Goal: Task Accomplishment & Management: Manage account settings

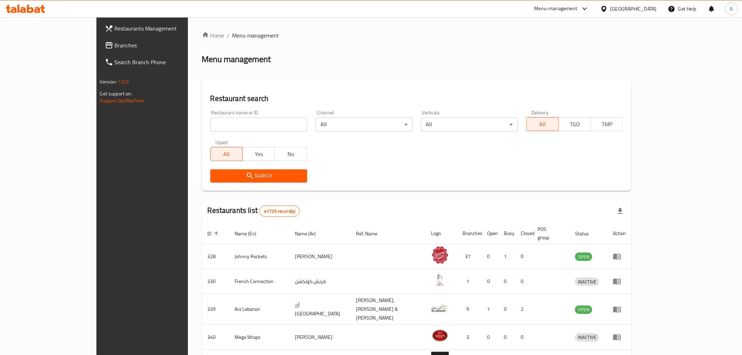
click at [115, 46] on span "Branches" at bounding box center [165, 45] width 100 height 8
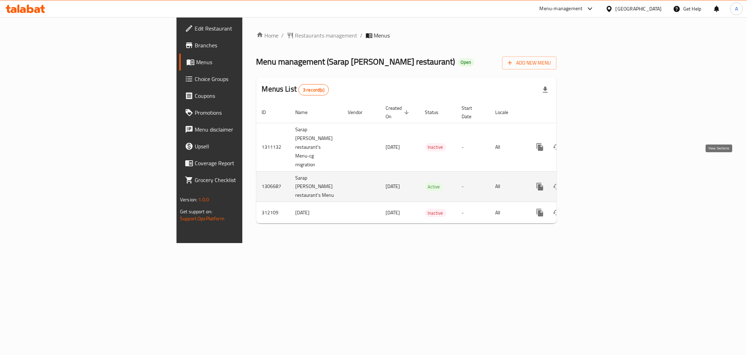
click at [595, 182] on icon "enhanced table" at bounding box center [591, 186] width 8 height 8
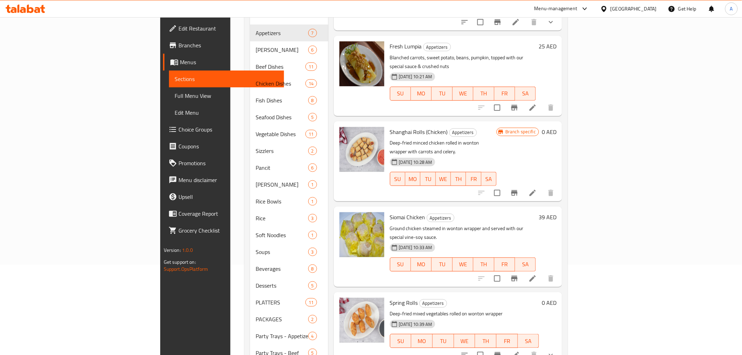
scroll to position [117, 0]
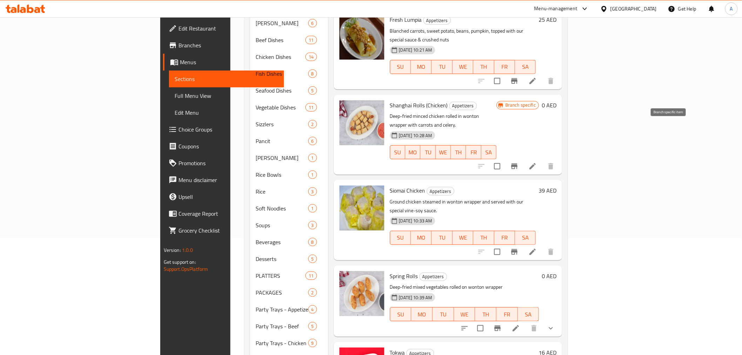
click at [518, 162] on icon "Branch-specific-item" at bounding box center [514, 166] width 8 height 8
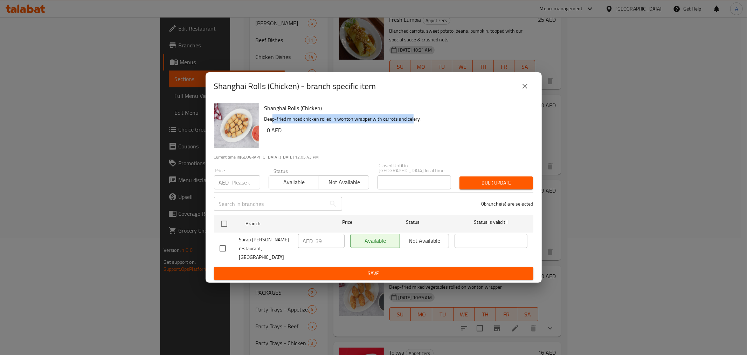
drag, startPoint x: 326, startPoint y: 125, endPoint x: 414, endPoint y: 126, distance: 88.0
click at [414, 123] on p "Deep-fried minced chicken rolled in wonton wrapper with carrots and celery." at bounding box center [397, 119] width 264 height 9
click at [415, 123] on p "Deep-fried minced chicken rolled in wonton wrapper with carrots and celery." at bounding box center [397, 119] width 264 height 9
click at [527, 90] on icon "close" at bounding box center [525, 86] width 8 height 8
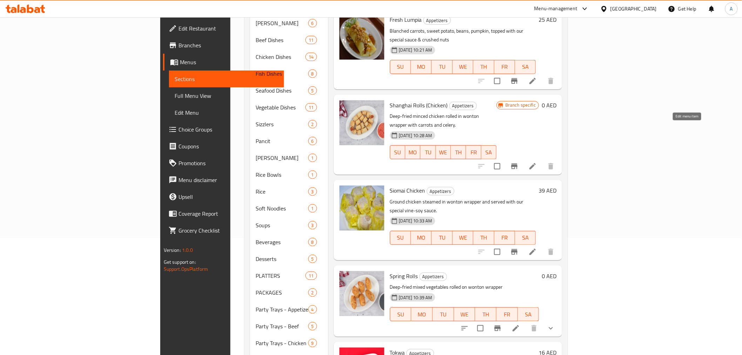
click at [535, 163] on icon at bounding box center [532, 166] width 6 height 6
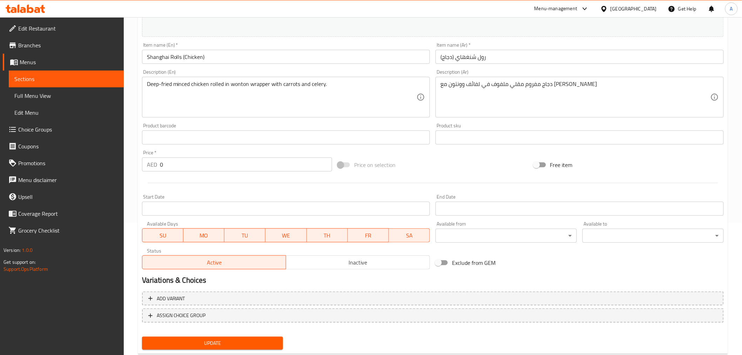
scroll to position [149, 0]
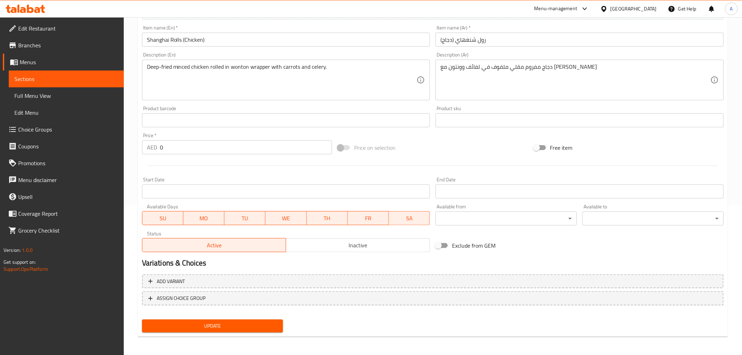
drag, startPoint x: -449, startPoint y: 419, endPoint x: 358, endPoint y: 319, distance: 812.9
click at [358, 319] on div "Change Image Size: 1200 x 800 px / Image formats: jpg, png / 5MB Max. Item name…" at bounding box center [432, 139] width 587 height 392
click at [53, 81] on span "Sections" at bounding box center [66, 79] width 104 height 8
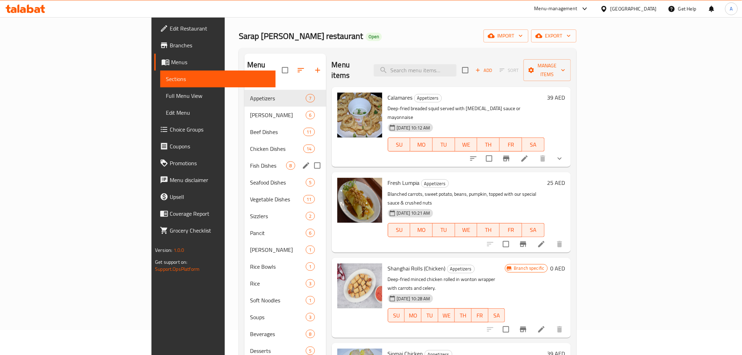
scroll to position [26, 0]
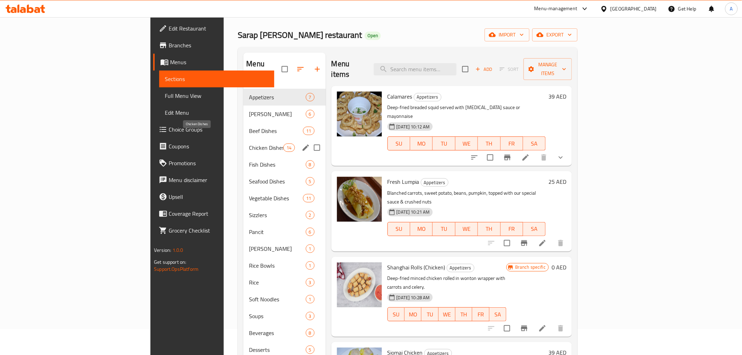
click at [249, 143] on span "Chicken Dishes" at bounding box center [266, 147] width 34 height 8
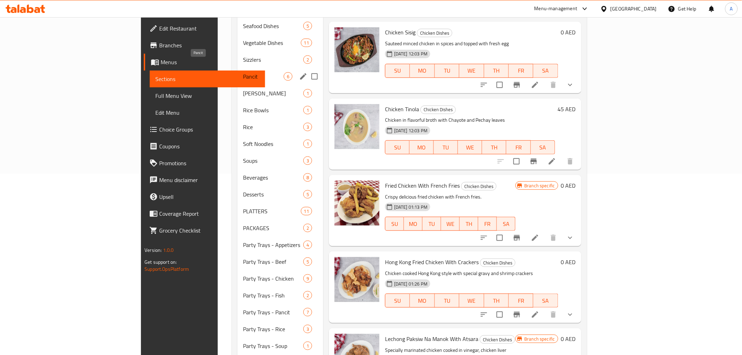
scroll to position [135, 0]
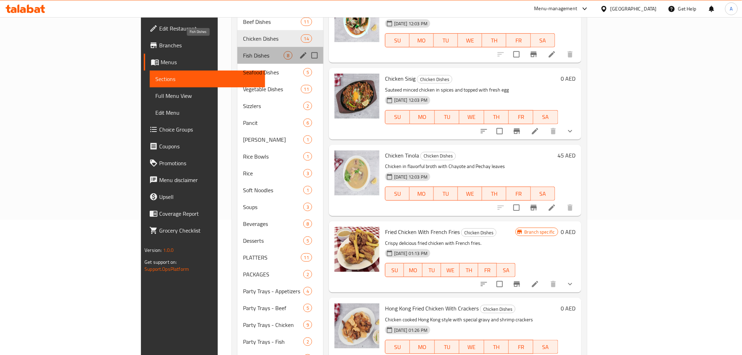
click at [243, 51] on span "Fish Dishes" at bounding box center [263, 55] width 41 height 8
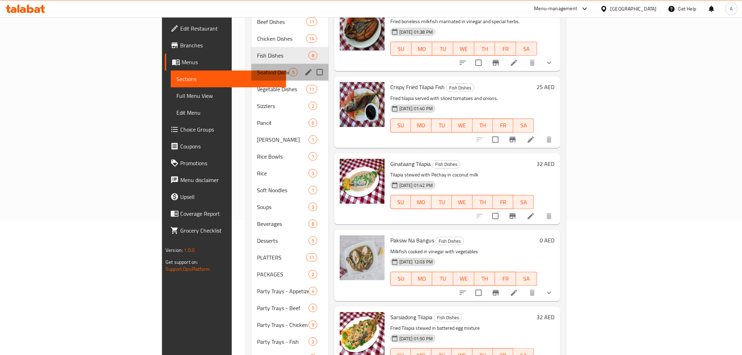
click at [251, 64] on div "Seafood Dishes 5" at bounding box center [289, 72] width 77 height 17
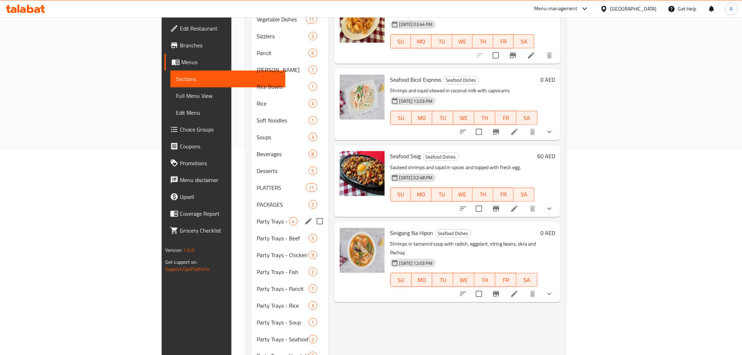
scroll to position [226, 0]
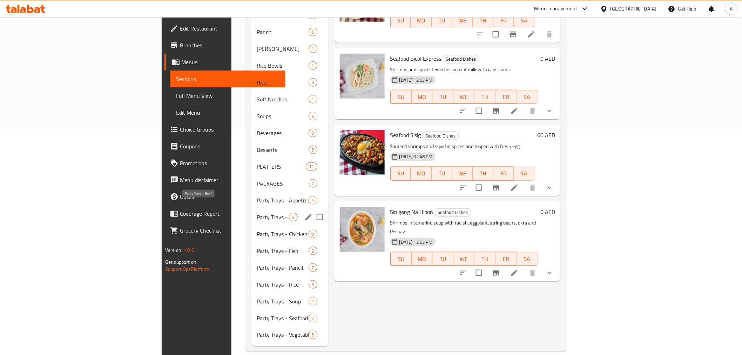
click at [257, 213] on span "Party Trays - Beef" at bounding box center [273, 217] width 32 height 8
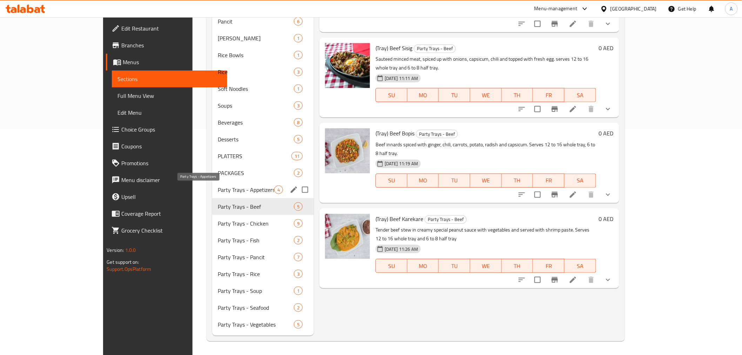
click at [218, 188] on span "Party Trays - Appetizers" at bounding box center [246, 189] width 56 height 8
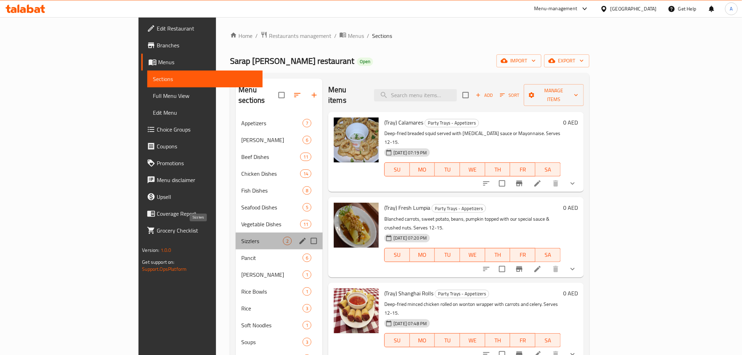
click at [241, 237] on span "Sizzlers" at bounding box center [262, 241] width 42 height 8
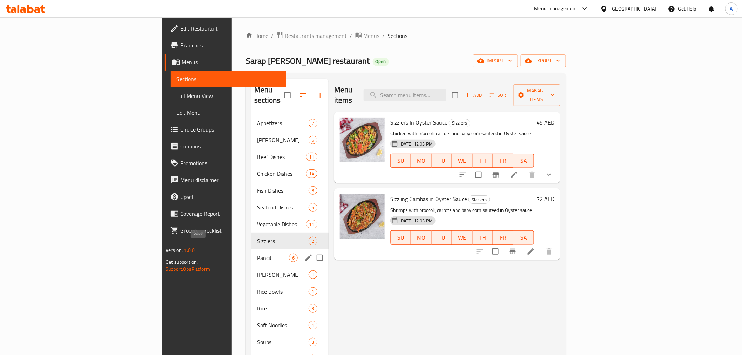
click at [257, 253] on span "Pancit" at bounding box center [273, 257] width 32 height 8
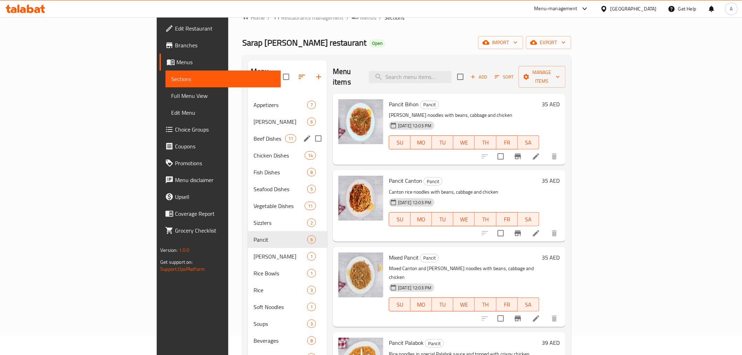
scroll to position [5, 0]
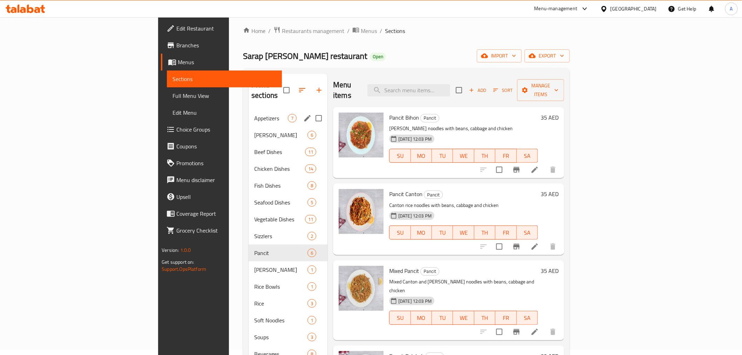
click at [254, 114] on span "Appetizers" at bounding box center [271, 118] width 34 height 8
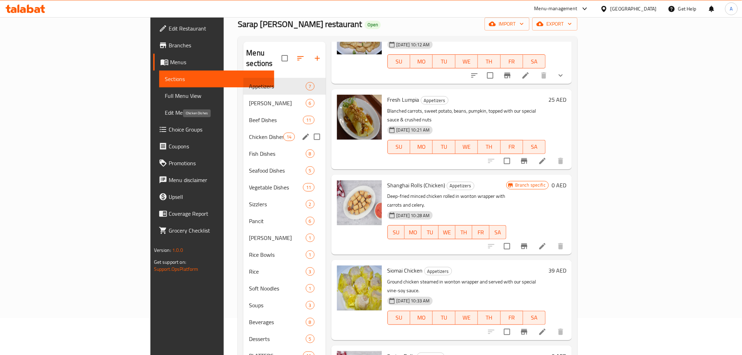
scroll to position [31, 0]
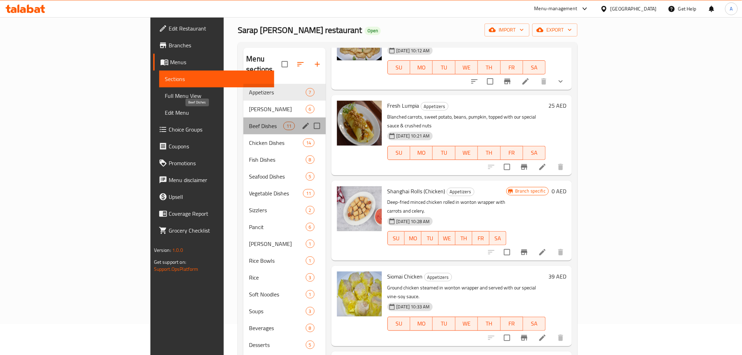
click at [249, 122] on span "Beef Dishes" at bounding box center [266, 126] width 34 height 8
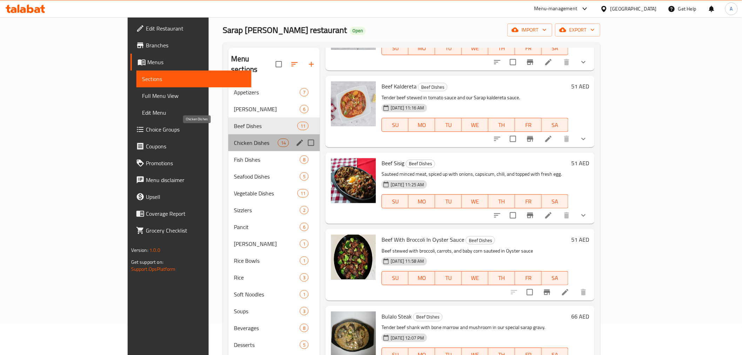
click at [234, 138] on span "Chicken Dishes" at bounding box center [256, 142] width 44 height 8
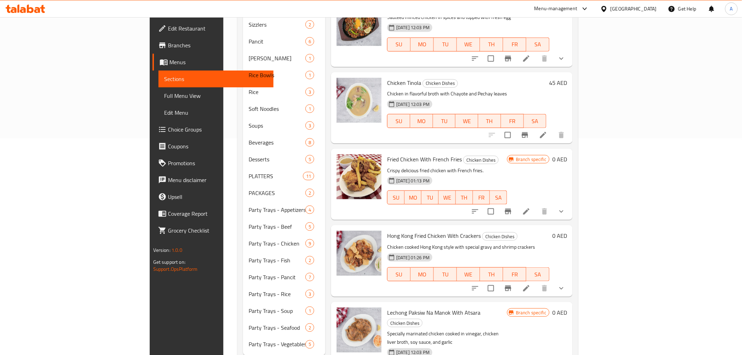
scroll to position [226, 0]
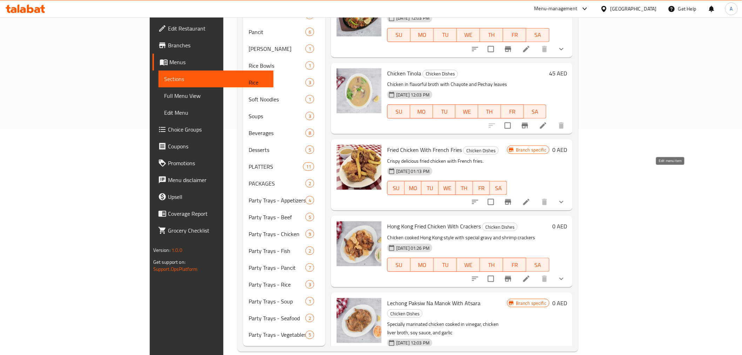
click at [530, 198] on icon at bounding box center [526, 202] width 8 height 8
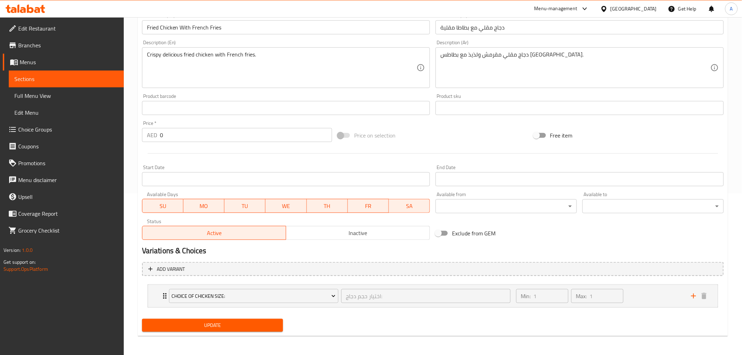
scroll to position [149, 0]
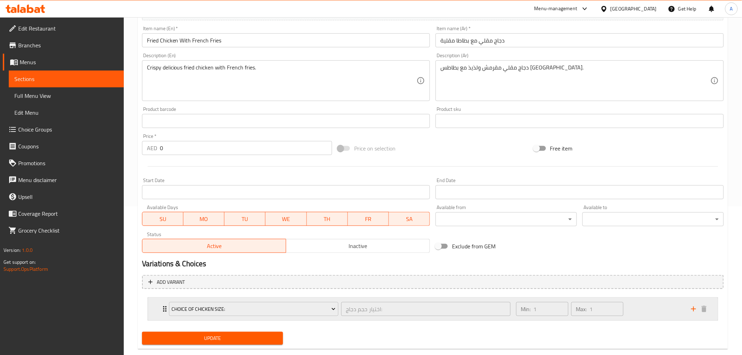
click at [654, 303] on div "Min: 1 ​ Max: 1 ​" at bounding box center [599, 309] width 175 height 22
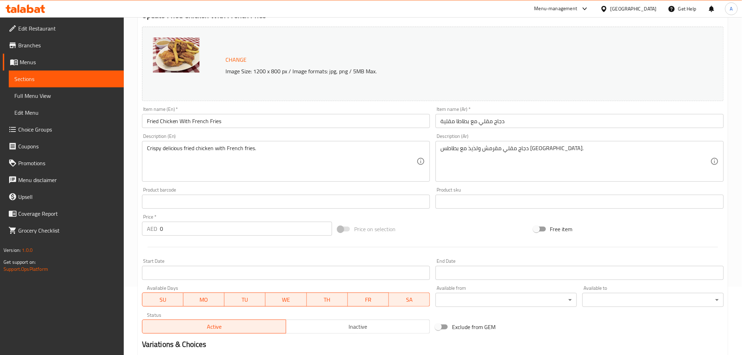
scroll to position [0, 0]
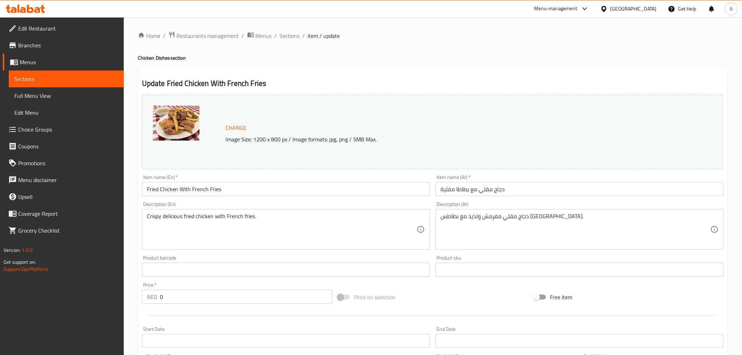
click at [48, 83] on link "Sections" at bounding box center [66, 78] width 115 height 17
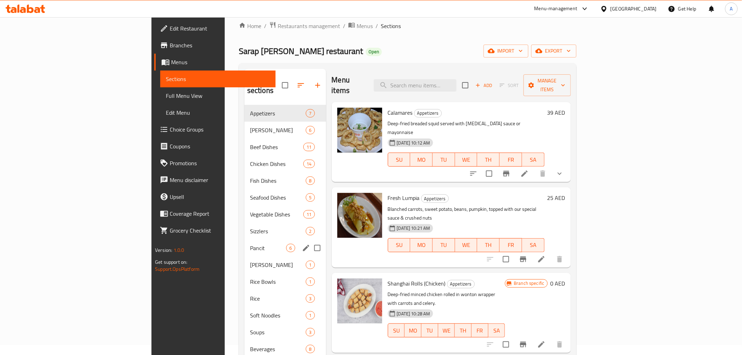
scroll to position [13, 0]
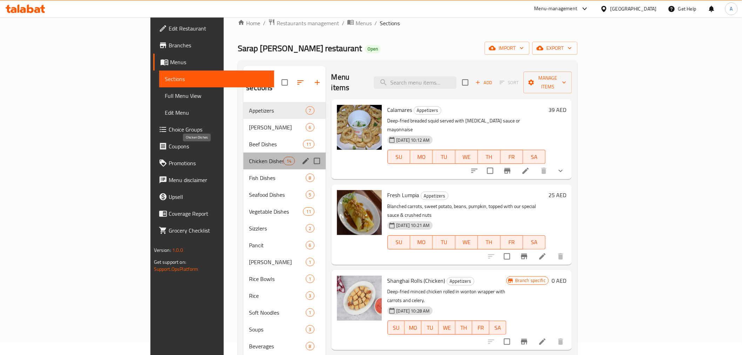
click at [249, 157] on span "Chicken Dishes" at bounding box center [266, 161] width 34 height 8
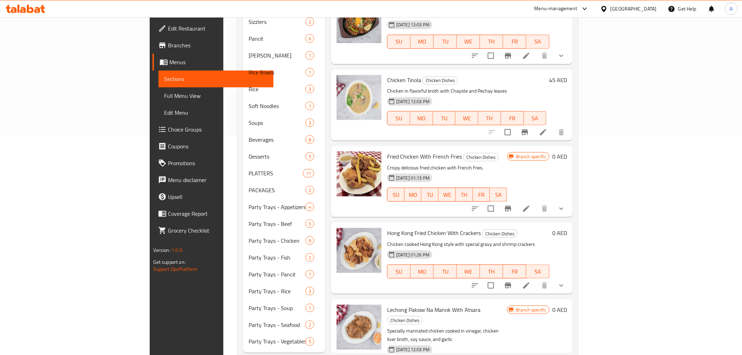
scroll to position [226, 0]
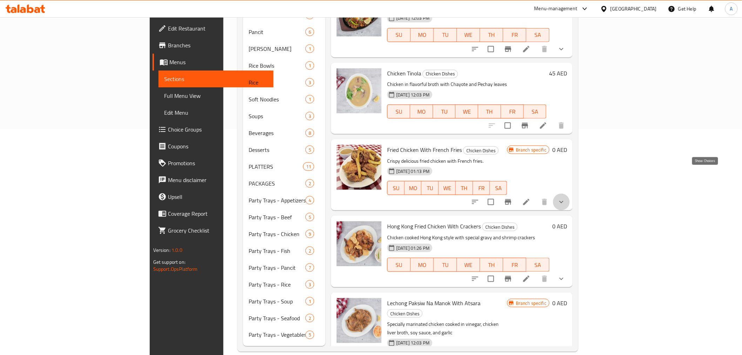
click at [563, 201] on icon "show more" at bounding box center [561, 202] width 4 height 2
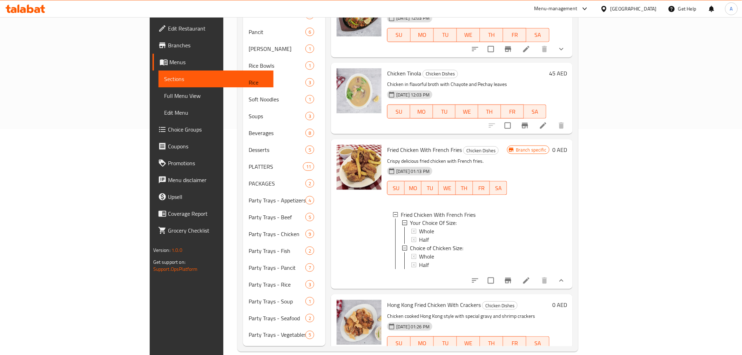
scroll to position [1, 0]
click at [565, 276] on icon "show more" at bounding box center [561, 280] width 8 height 8
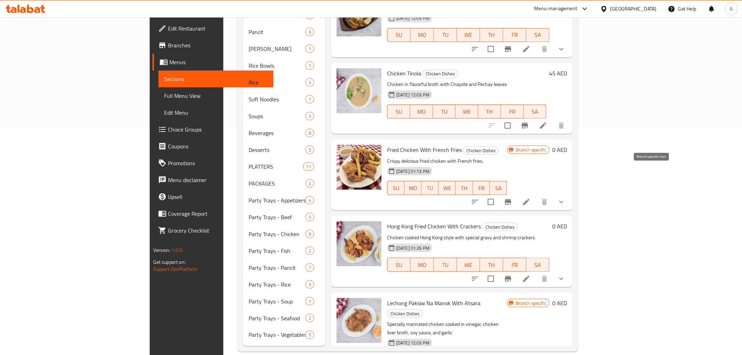
click at [512, 198] on icon "Branch-specific-item" at bounding box center [508, 202] width 8 height 8
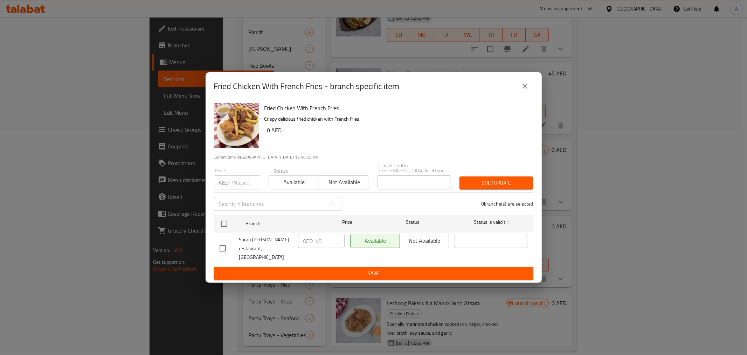
click at [528, 90] on icon "close" at bounding box center [525, 86] width 8 height 8
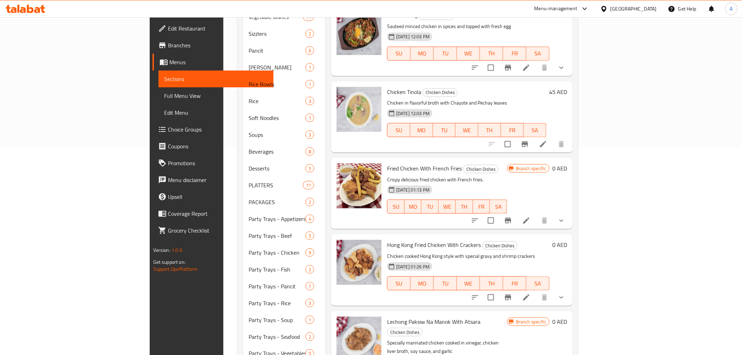
scroll to position [207, 0]
click at [565, 216] on icon "show more" at bounding box center [561, 220] width 8 height 8
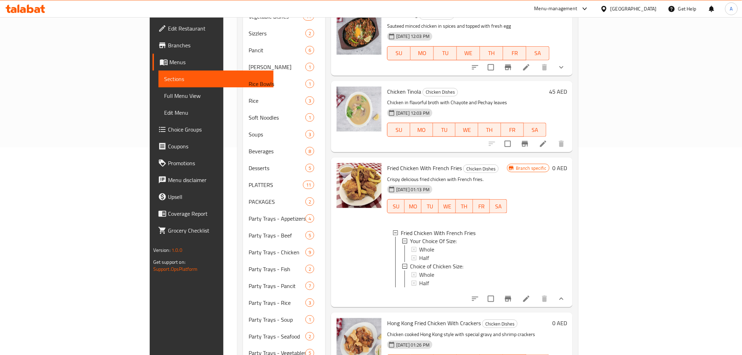
scroll to position [1, 0]
click at [402, 263] on icon at bounding box center [404, 265] width 5 height 5
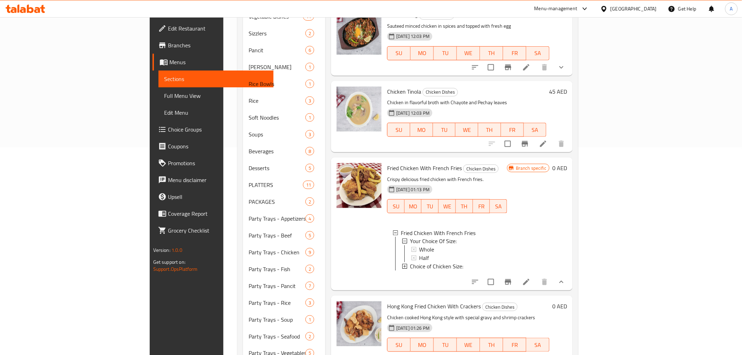
scroll to position [1, 0]
click at [530, 278] on icon at bounding box center [526, 282] width 8 height 8
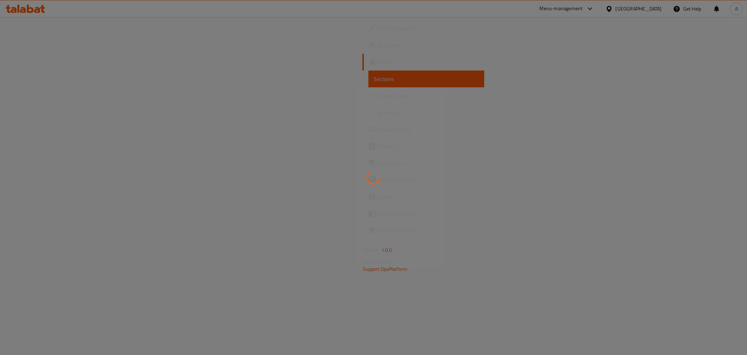
click at [60, 120] on div at bounding box center [373, 177] width 747 height 355
click at [50, 131] on div at bounding box center [373, 177] width 747 height 355
click at [51, 131] on div at bounding box center [373, 177] width 747 height 355
click at [48, 131] on div at bounding box center [373, 177] width 747 height 355
click at [33, 129] on div at bounding box center [373, 177] width 747 height 355
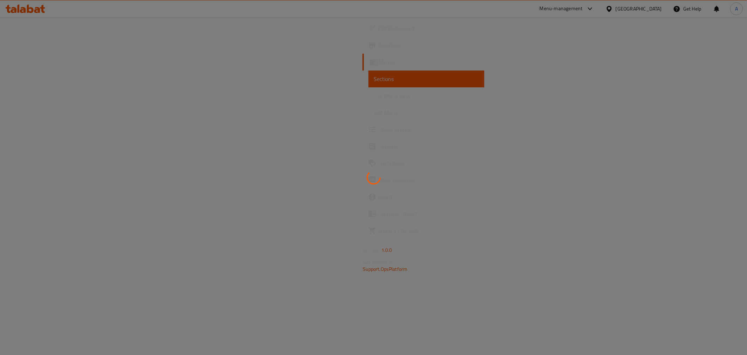
click at [33, 129] on div at bounding box center [373, 177] width 747 height 355
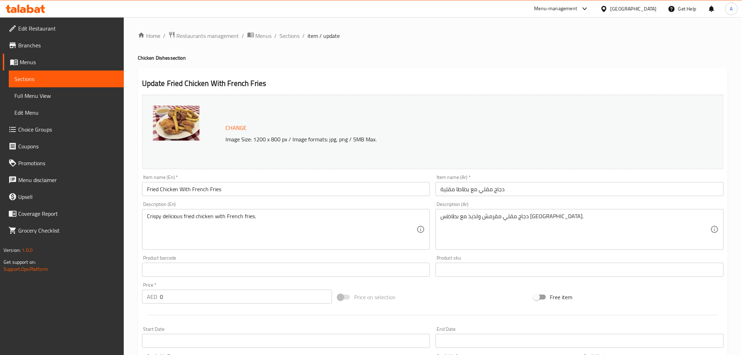
click at [27, 79] on span "Sections" at bounding box center [66, 79] width 104 height 8
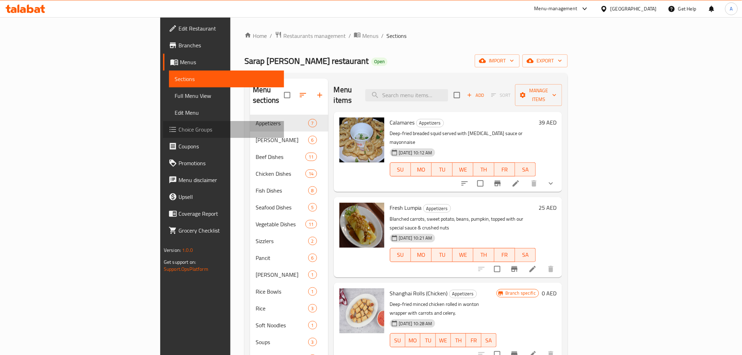
click at [178, 130] on span "Choice Groups" at bounding box center [228, 129] width 100 height 8
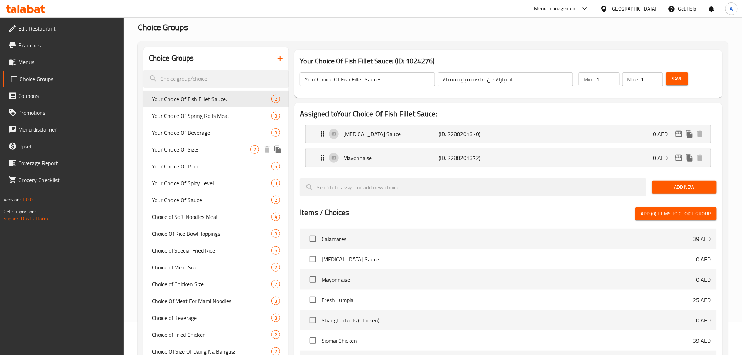
scroll to position [39, 0]
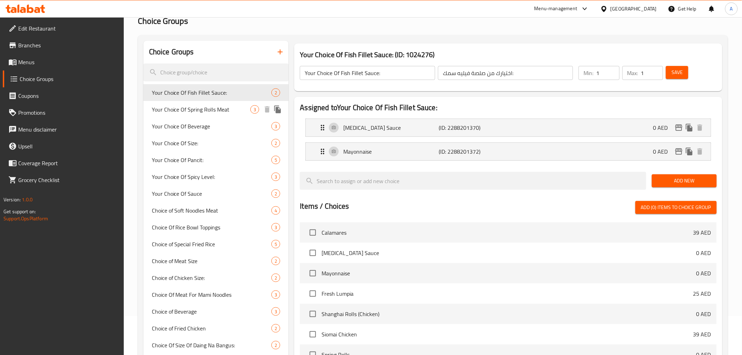
click at [207, 110] on span "Your Choice Of Spring Rolls Meat" at bounding box center [201, 109] width 99 height 8
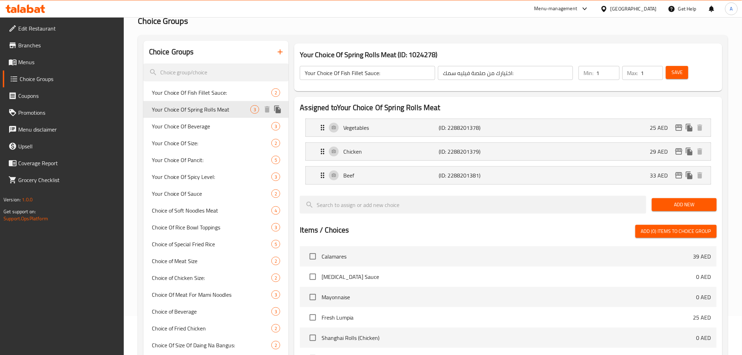
type input "Your Choice Of Spring Rolls Meat"
type input "اختيارك من لفائف الربيع باللحم"
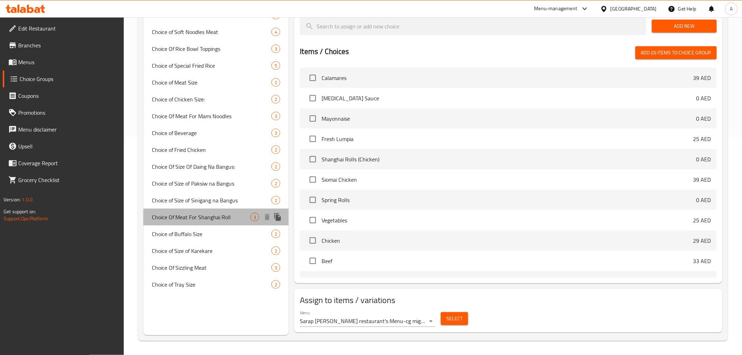
click at [174, 217] on span "Choice Of Meat For Shanghai Roll" at bounding box center [201, 217] width 99 height 8
type input "Choice Of Meat For Shanghai Roll"
type input "اختيار اللحوم للفة شنغهاي"
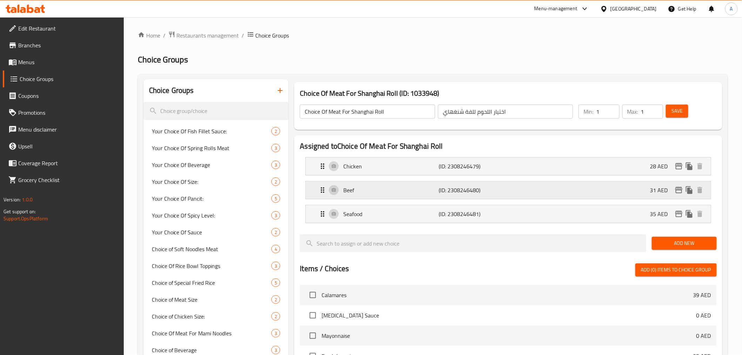
scroll to position [0, 0]
click at [26, 58] on span "Menus" at bounding box center [68, 62] width 100 height 8
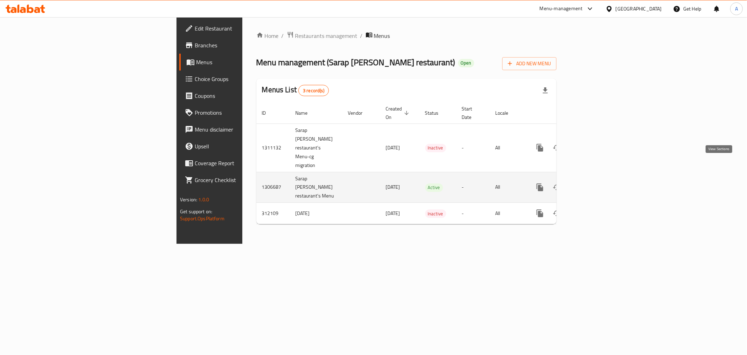
click at [594, 184] on icon "enhanced table" at bounding box center [591, 187] width 6 height 6
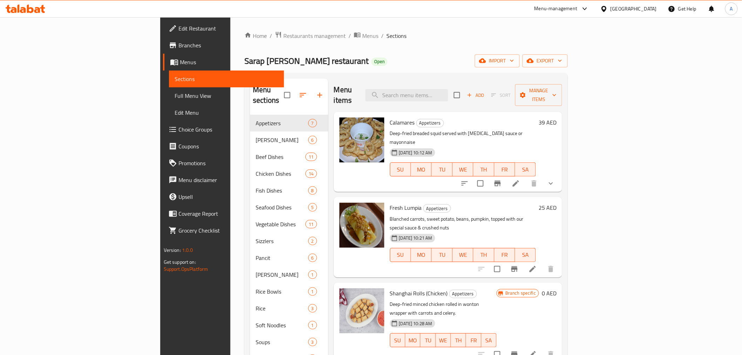
click at [178, 131] on span "Choice Groups" at bounding box center [228, 129] width 100 height 8
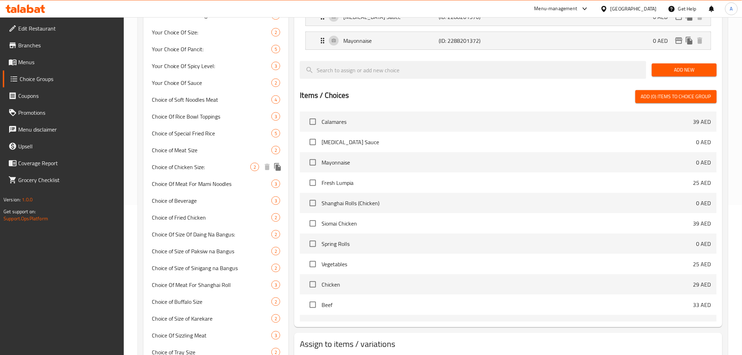
scroll to position [193, 0]
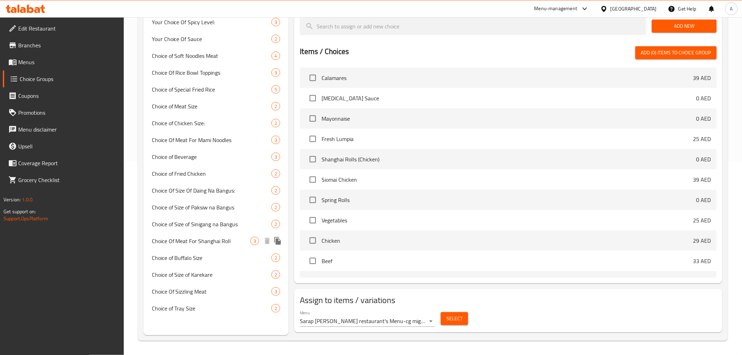
click at [210, 239] on span "Choice Of Meat For Shanghai Roll" at bounding box center [201, 241] width 99 height 8
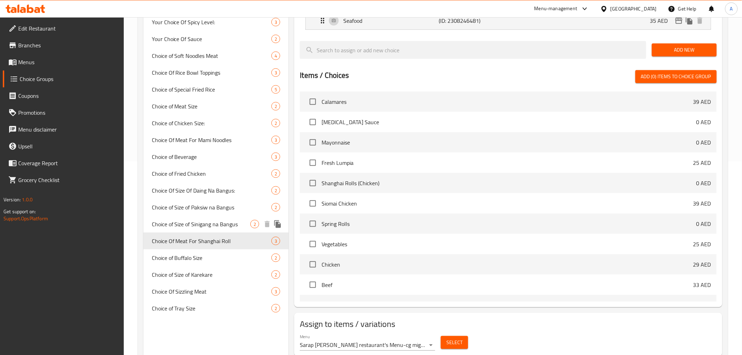
type input "Choice Of Meat For Shanghai Roll"
type input "اختيار اللحوم للفة شنغهاي"
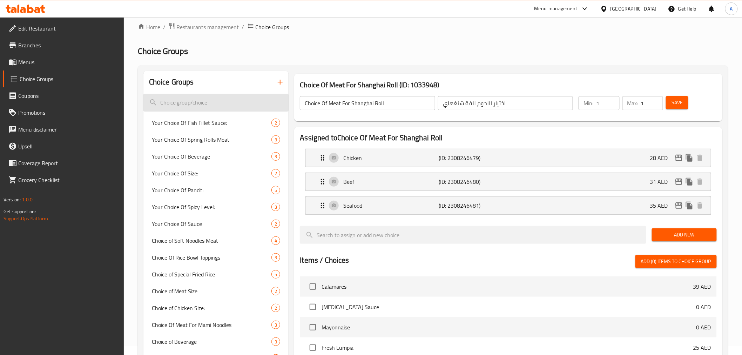
scroll to position [0, 0]
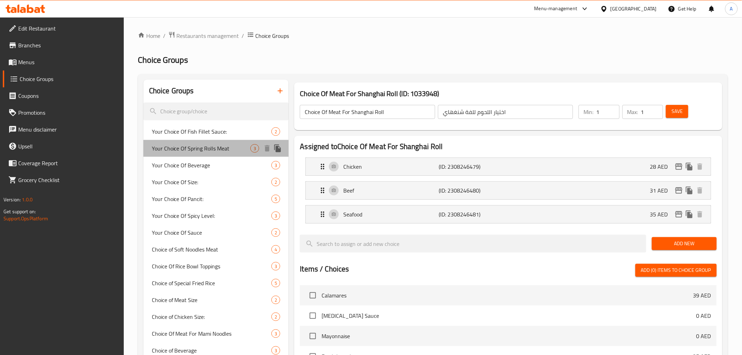
click at [190, 147] on span "Your Choice Of Spring Rolls Meat" at bounding box center [201, 148] width 99 height 8
type input "Your Choice Of Spring Rolls Meat"
type input "اختيارك من لفائف الربيع باللحم"
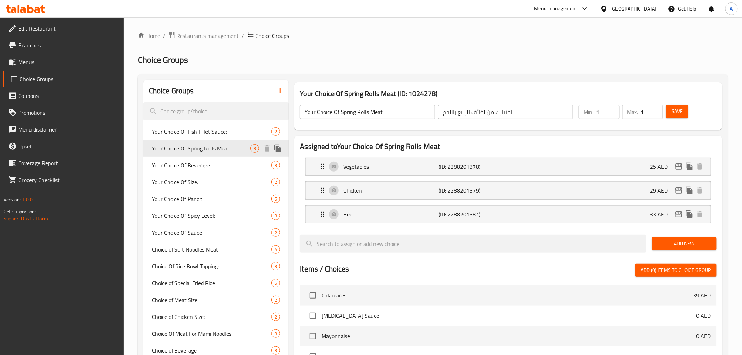
click at [197, 148] on span "Your Choice Of Spring Rolls Meat" at bounding box center [201, 148] width 99 height 8
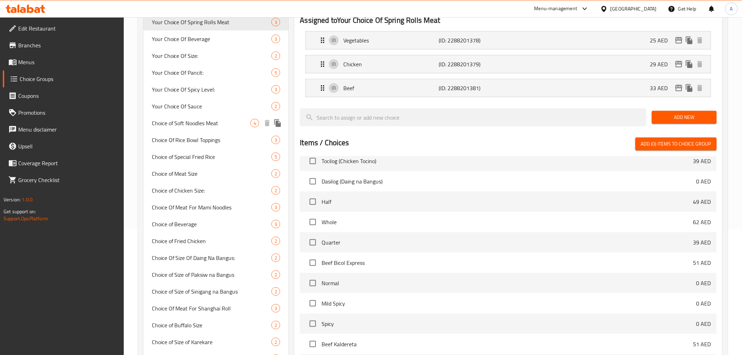
scroll to position [127, 0]
drag, startPoint x: 174, startPoint y: 173, endPoint x: 204, endPoint y: 190, distance: 34.3
click at [174, 173] on span "Choice of Meat Size" at bounding box center [201, 173] width 99 height 8
type input "Choice of Meat Size"
type input "اختيار حجم اللحوم"
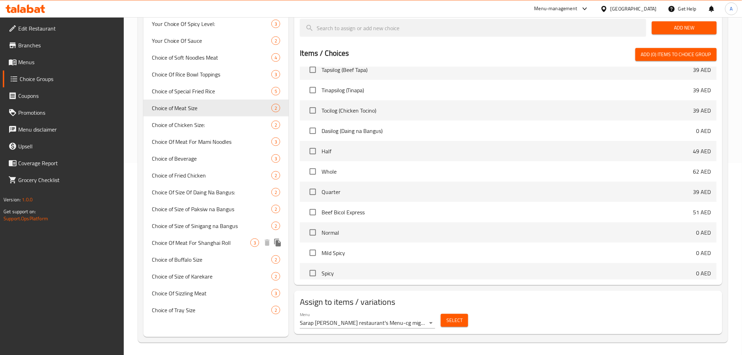
scroll to position [193, 0]
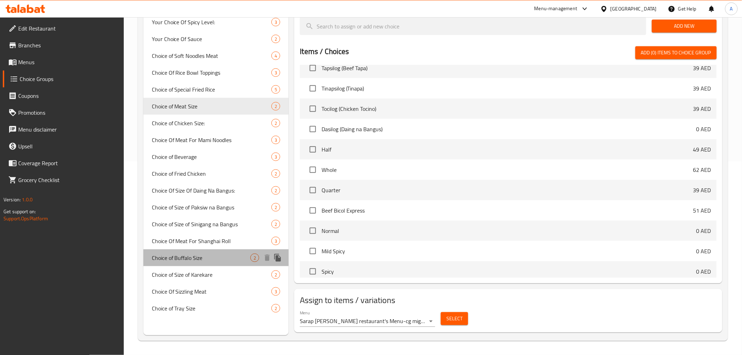
click at [184, 254] on span "Choice of Buffalo Size" at bounding box center [201, 257] width 99 height 8
type input "Choice of Buffalo Size"
type input "اختيار حجم جاموس"
type input "0"
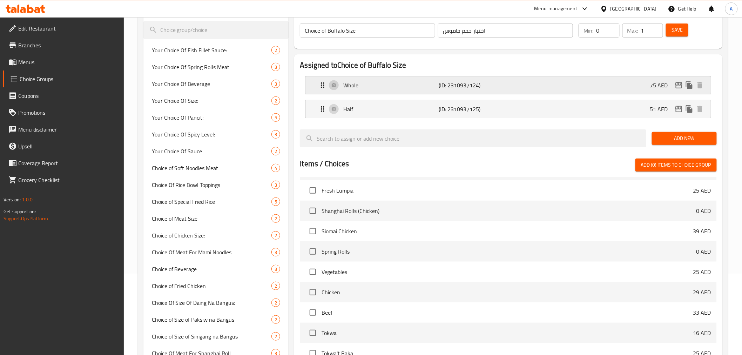
scroll to position [76, 0]
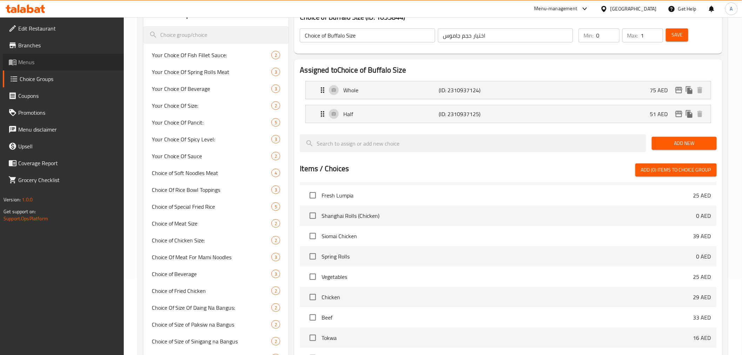
click at [23, 62] on span "Menus" at bounding box center [68, 62] width 100 height 8
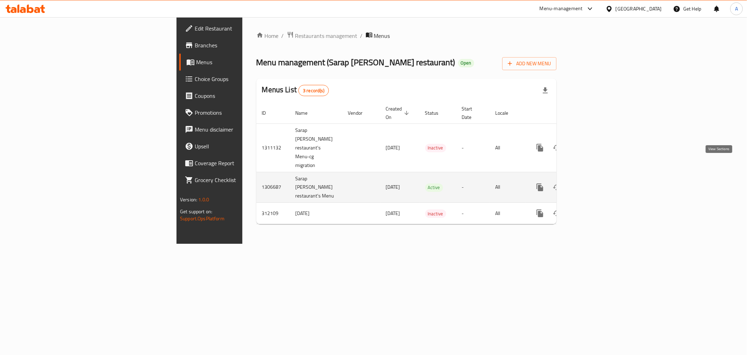
click at [595, 183] on icon "enhanced table" at bounding box center [591, 187] width 8 height 8
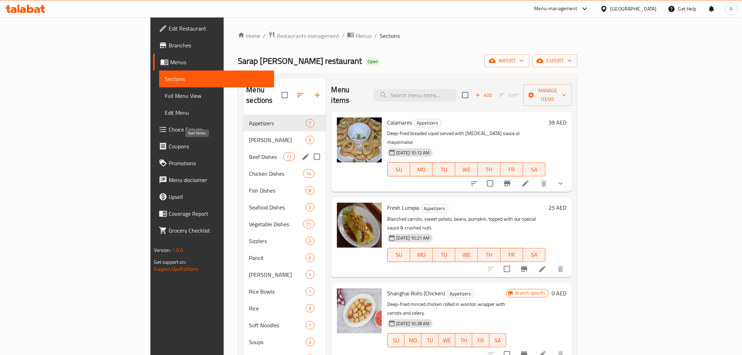
click at [249, 152] on span "Beef Dishes" at bounding box center [266, 156] width 34 height 8
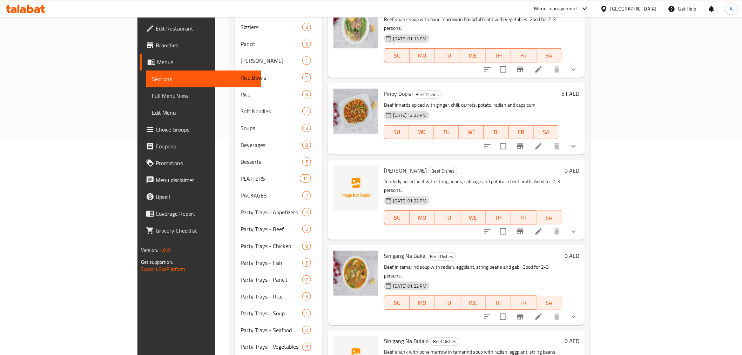
scroll to position [226, 0]
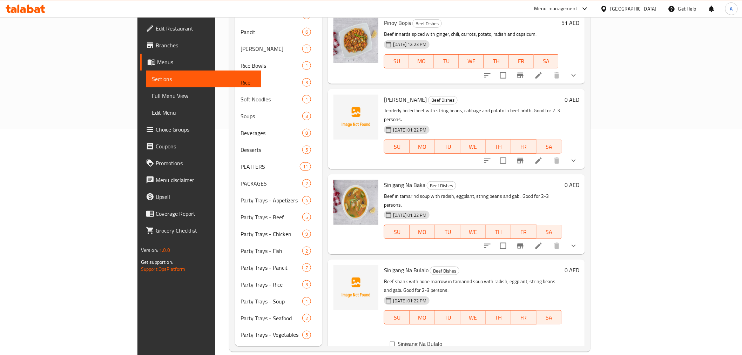
scroll to position [1, 0]
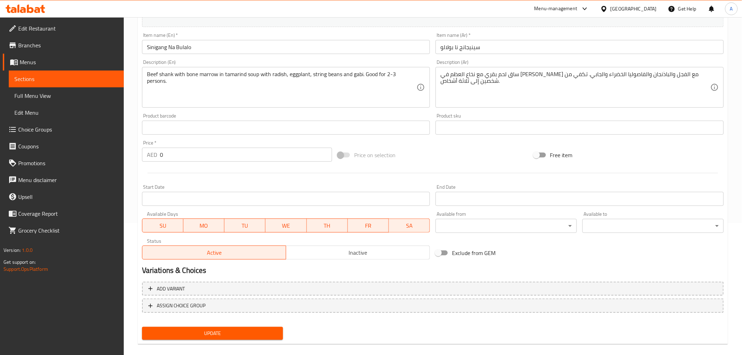
scroll to position [139, 0]
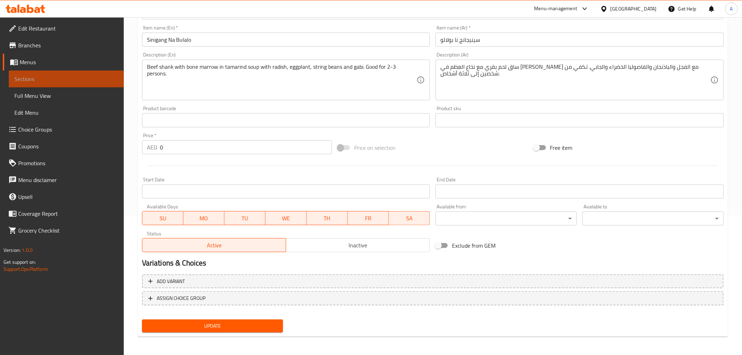
click at [22, 80] on span "Sections" at bounding box center [66, 79] width 104 height 8
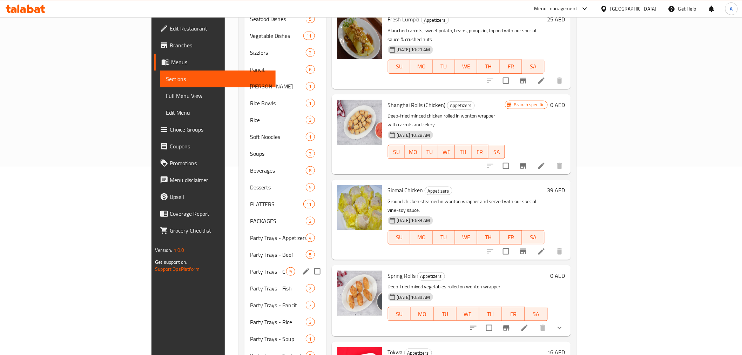
scroll to position [187, 0]
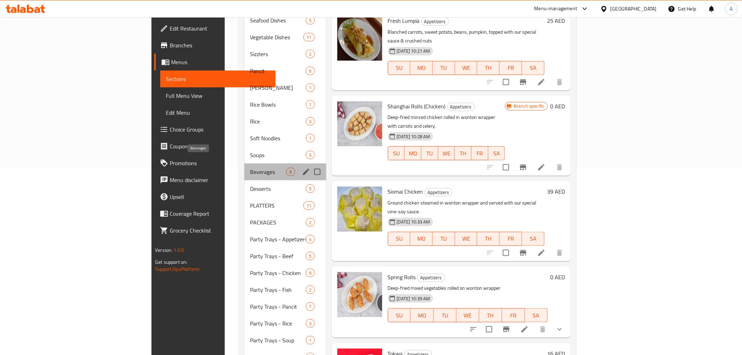
click at [250, 168] on span "Beverages" at bounding box center [268, 172] width 36 height 8
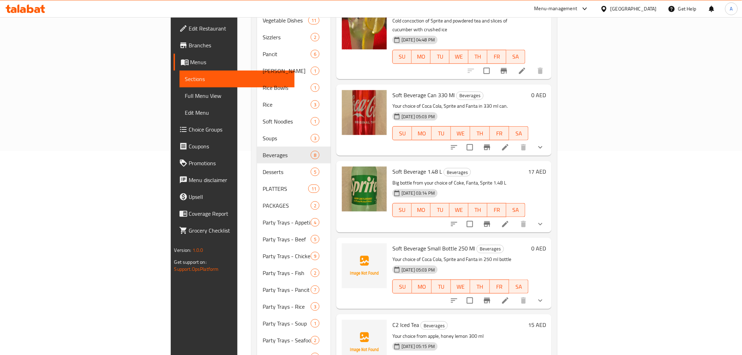
scroll to position [226, 0]
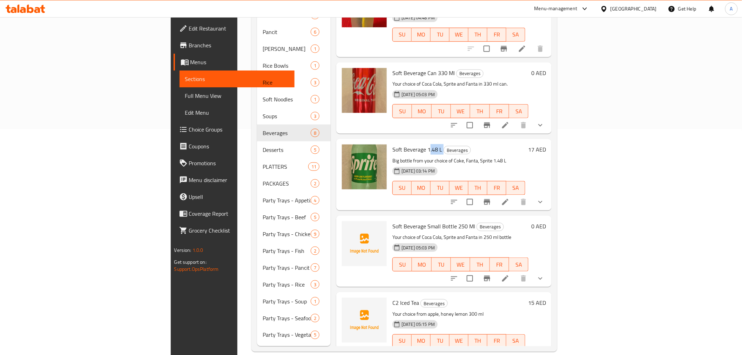
drag, startPoint x: 386, startPoint y: 123, endPoint x: 397, endPoint y: 124, distance: 11.6
click at [400, 144] on h6 "Soft Beverage 1.48 L Beverages" at bounding box center [458, 149] width 133 height 10
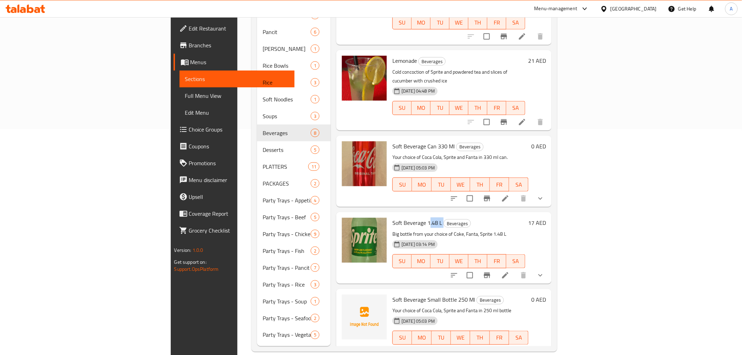
scroll to position [69, 0]
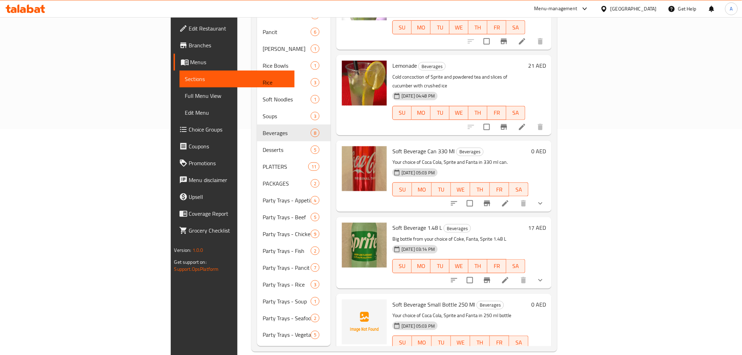
click at [525, 165] on div "12-09-2025 05:03 PM SU MO TU WE TH FR SA" at bounding box center [460, 184] width 142 height 38
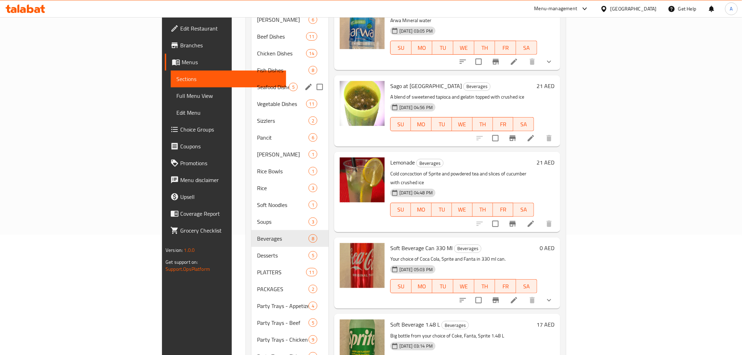
scroll to position [109, 0]
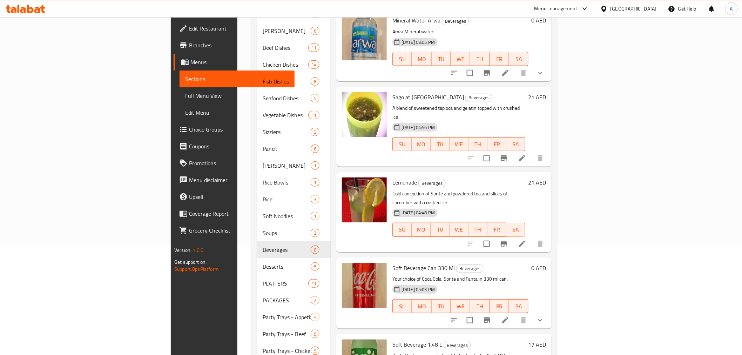
click at [189, 26] on span "Edit Restaurant" at bounding box center [239, 28] width 100 height 8
